Goal: Information Seeking & Learning: Learn about a topic

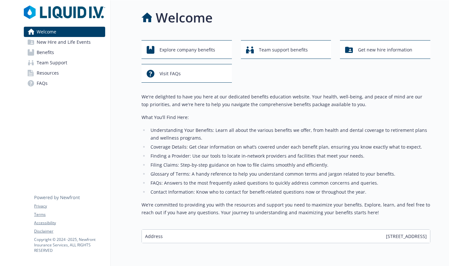
click at [44, 53] on span "Benefits" at bounding box center [45, 52] width 17 height 10
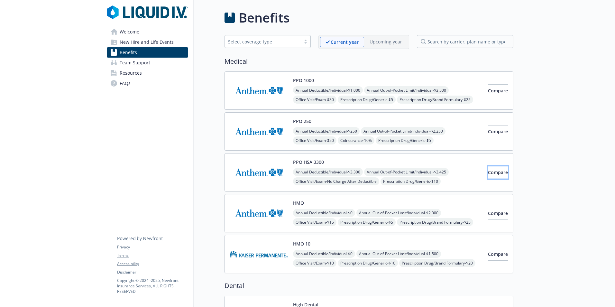
click at [448, 169] on span "Compare" at bounding box center [498, 172] width 20 height 6
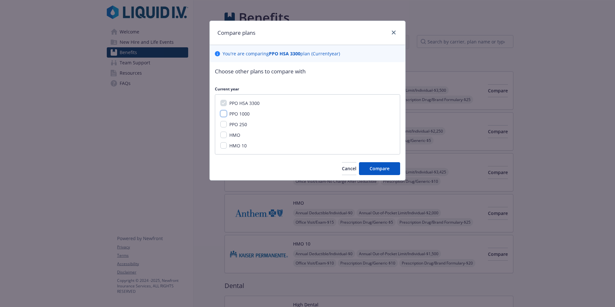
click at [223, 114] on input "PPO 1000" at bounding box center [223, 113] width 6 height 6
checkbox input "true"
click at [222, 123] on input "PPO 250" at bounding box center [223, 124] width 6 height 6
checkbox input "true"
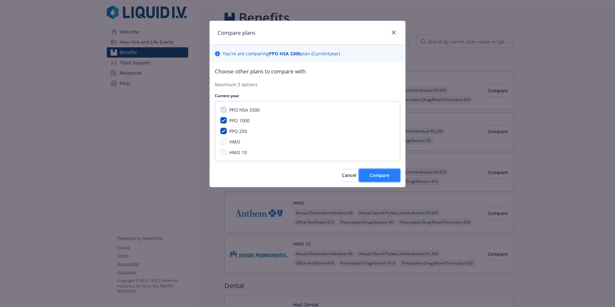
click at [375, 173] on span "Compare" at bounding box center [379, 175] width 20 height 6
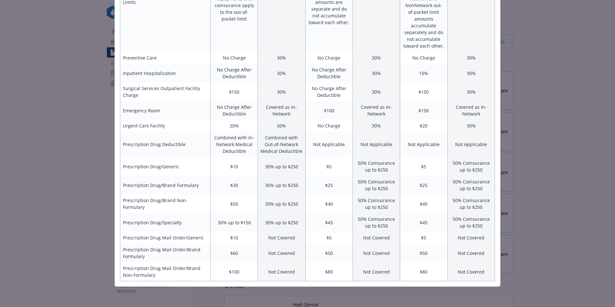
scroll to position [279, 0]
click at [448, 49] on div "Benefits Info PPO HSA 3300 Current year PPO 1000 Current year PPO 250 Current y…" at bounding box center [307, 153] width 615 height 307
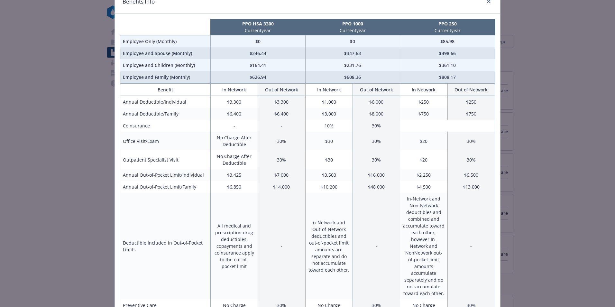
scroll to position [0, 0]
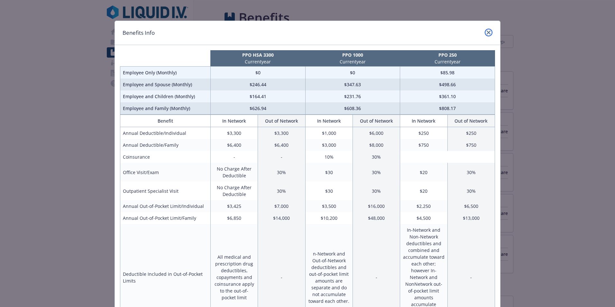
click at [448, 31] on icon "close" at bounding box center [488, 33] width 4 height 4
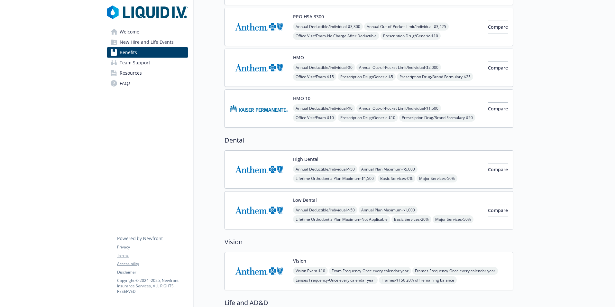
scroll to position [225, 0]
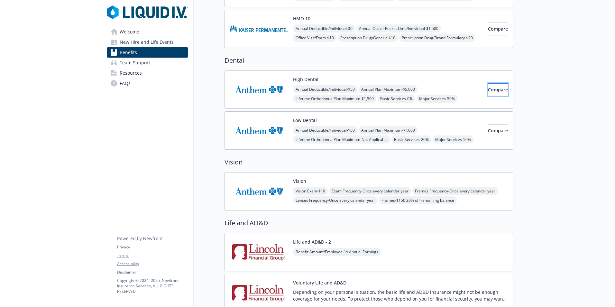
click at [448, 91] on span "Compare" at bounding box center [498, 89] width 20 height 6
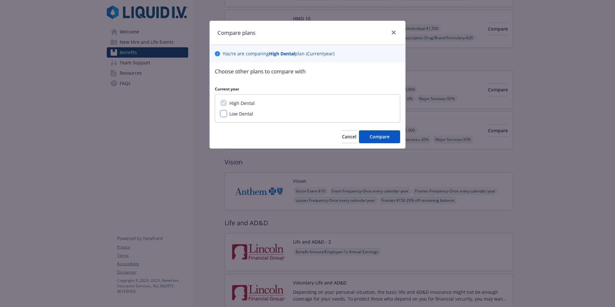
click at [224, 113] on input "Low Dental" at bounding box center [223, 113] width 6 height 6
checkbox input "true"
click at [393, 135] on button "Compare" at bounding box center [379, 136] width 41 height 13
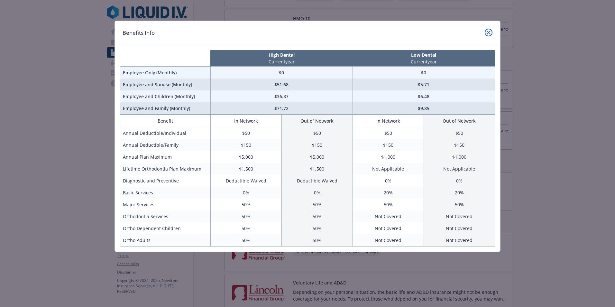
click at [448, 31] on icon "close" at bounding box center [488, 33] width 4 height 4
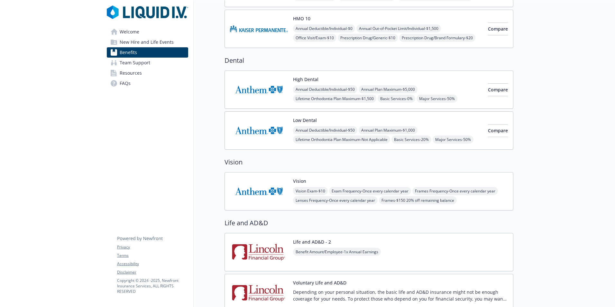
scroll to position [257, 0]
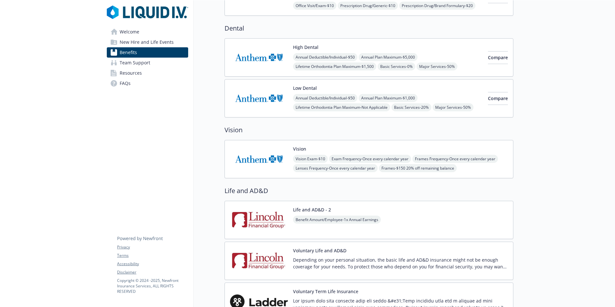
click at [268, 160] on img at bounding box center [259, 158] width 58 height 27
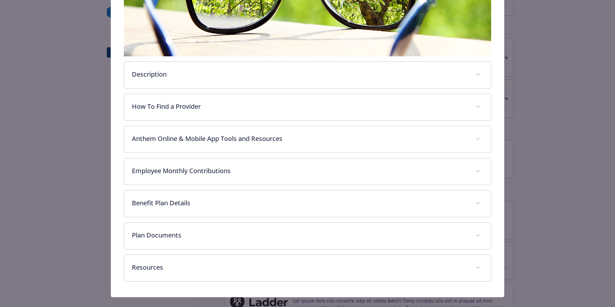
scroll to position [177, 0]
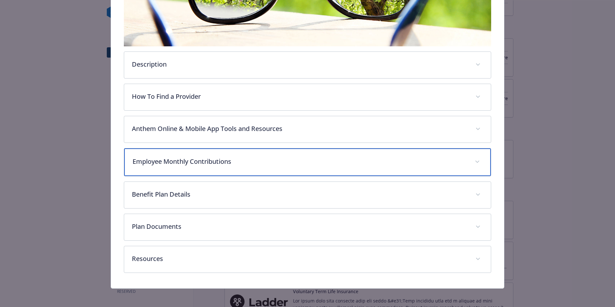
click at [216, 162] on p "Employee Monthly Contributions" at bounding box center [299, 162] width 334 height 10
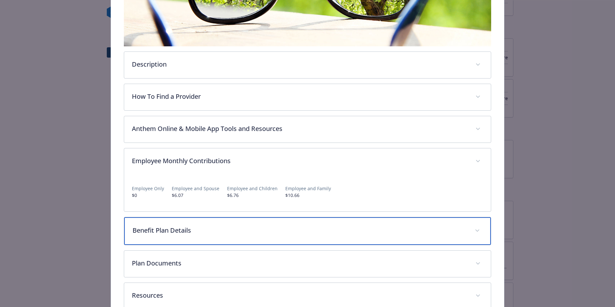
click at [286, 236] on div "Benefit Plan Details" at bounding box center [307, 231] width 366 height 28
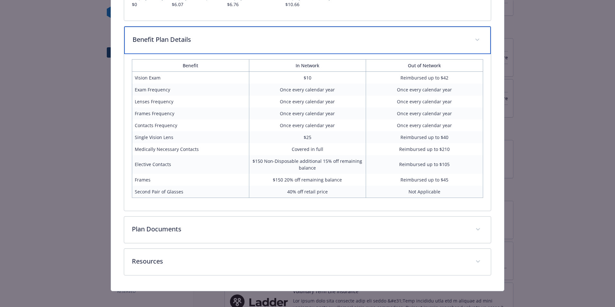
scroll to position [371, 0]
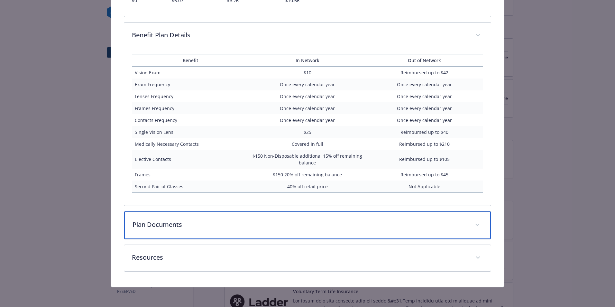
click at [294, 226] on p "Plan Documents" at bounding box center [299, 225] width 334 height 10
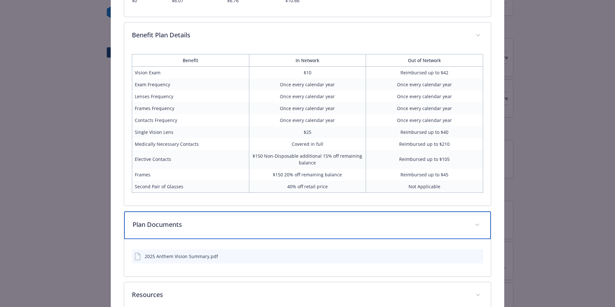
click at [294, 226] on p "Plan Documents" at bounding box center [299, 225] width 334 height 10
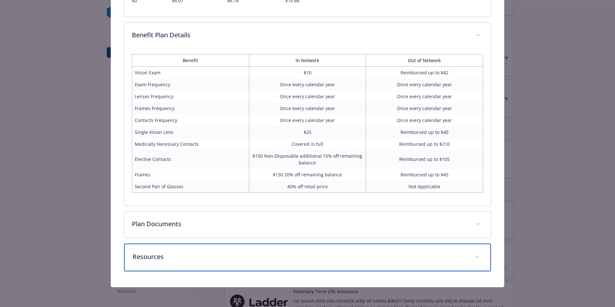
click at [285, 259] on p "Resources" at bounding box center [299, 257] width 334 height 10
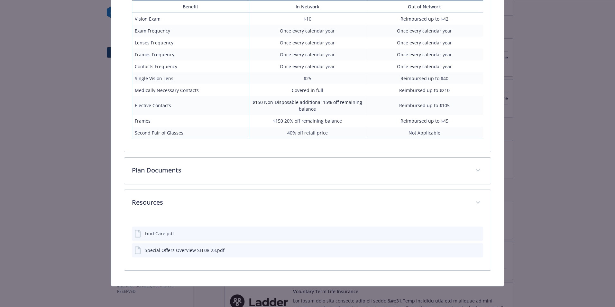
scroll to position [424, 0]
click at [152, 235] on div "Find Care.pdf" at bounding box center [159, 234] width 29 height 7
click at [448, 232] on icon "preview file" at bounding box center [477, 233] width 6 height 5
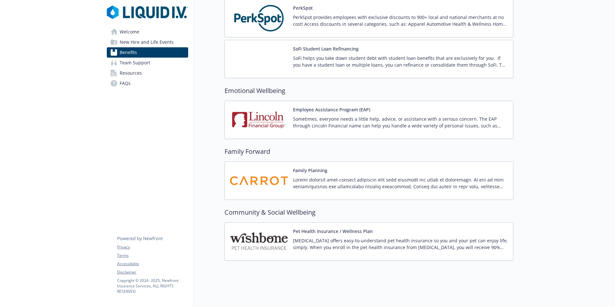
scroll to position [1177, 0]
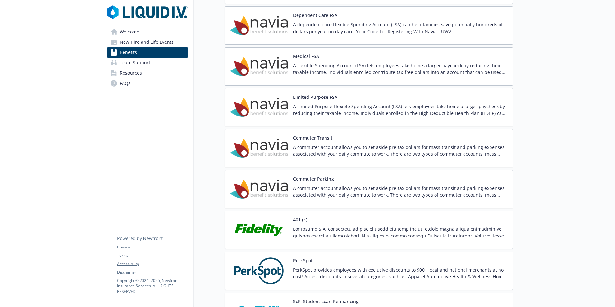
click at [336, 232] on p at bounding box center [400, 232] width 215 height 14
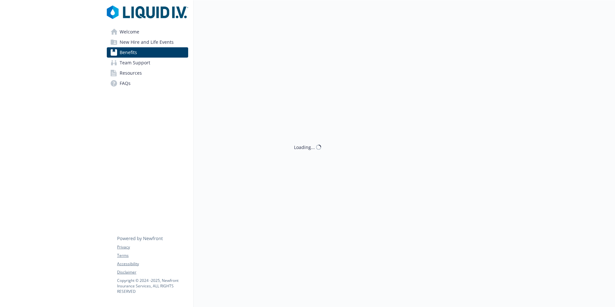
scroll to position [919, 0]
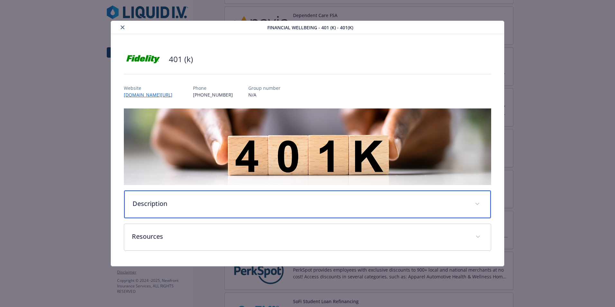
click at [181, 207] on p "Description" at bounding box center [299, 204] width 334 height 10
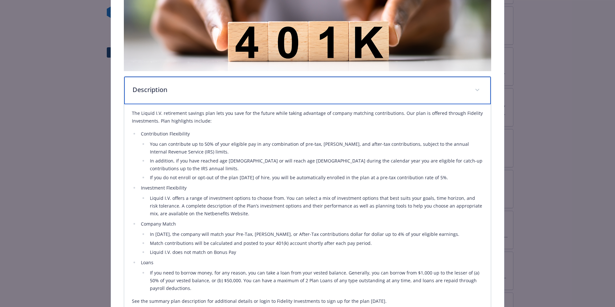
scroll to position [129, 0]
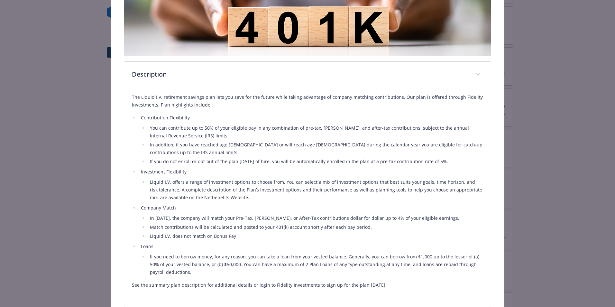
click at [177, 242] on li "Loans If you need to borrow money, for any reason, you can take a loan from you…" at bounding box center [311, 258] width 344 height 33
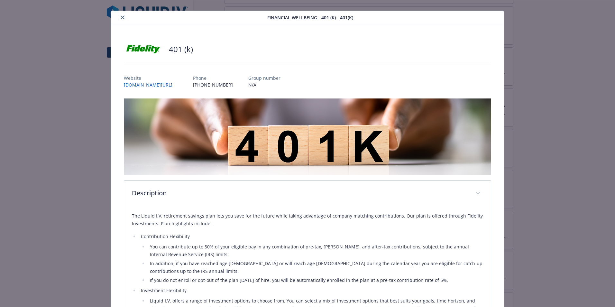
scroll to position [0, 0]
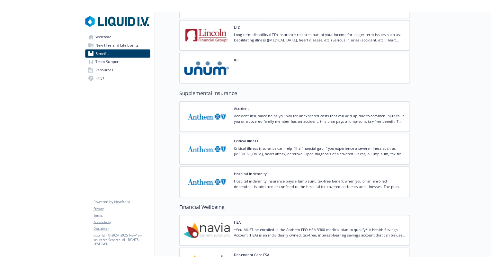
scroll to position [630, 0]
